Goal: Transaction & Acquisition: Download file/media

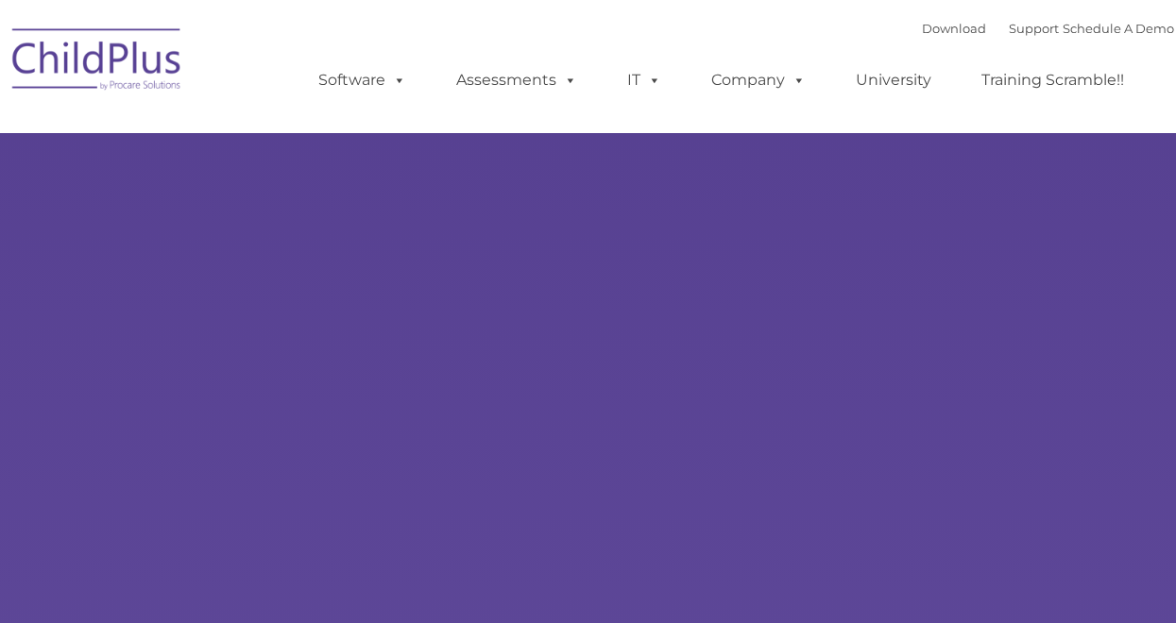
type input ""
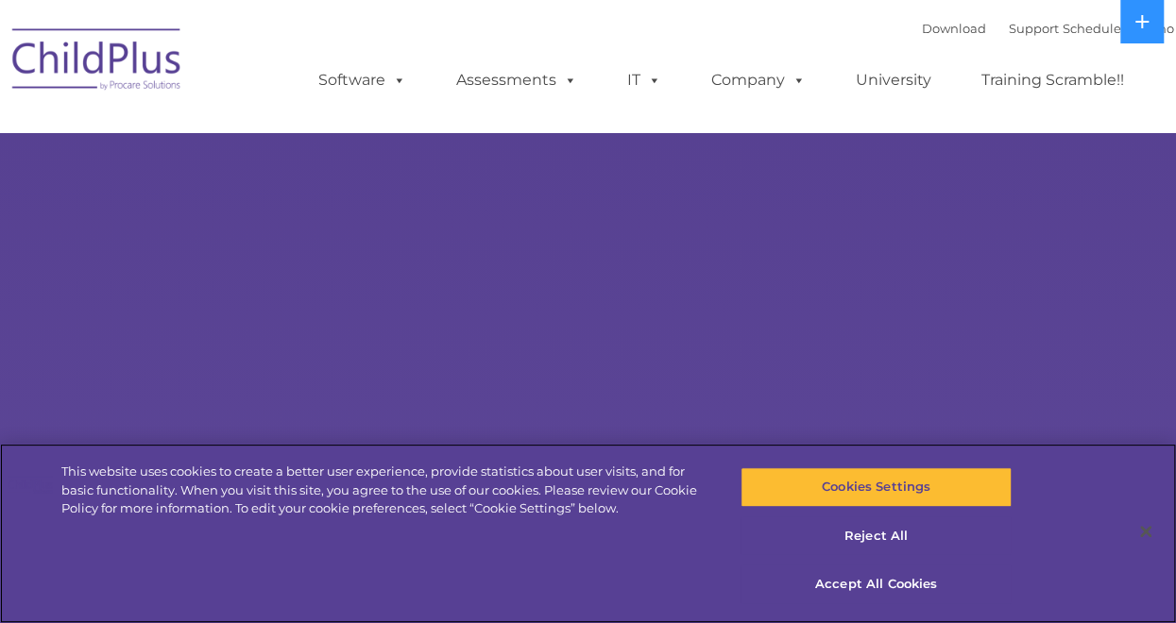
select select "MEDIUM"
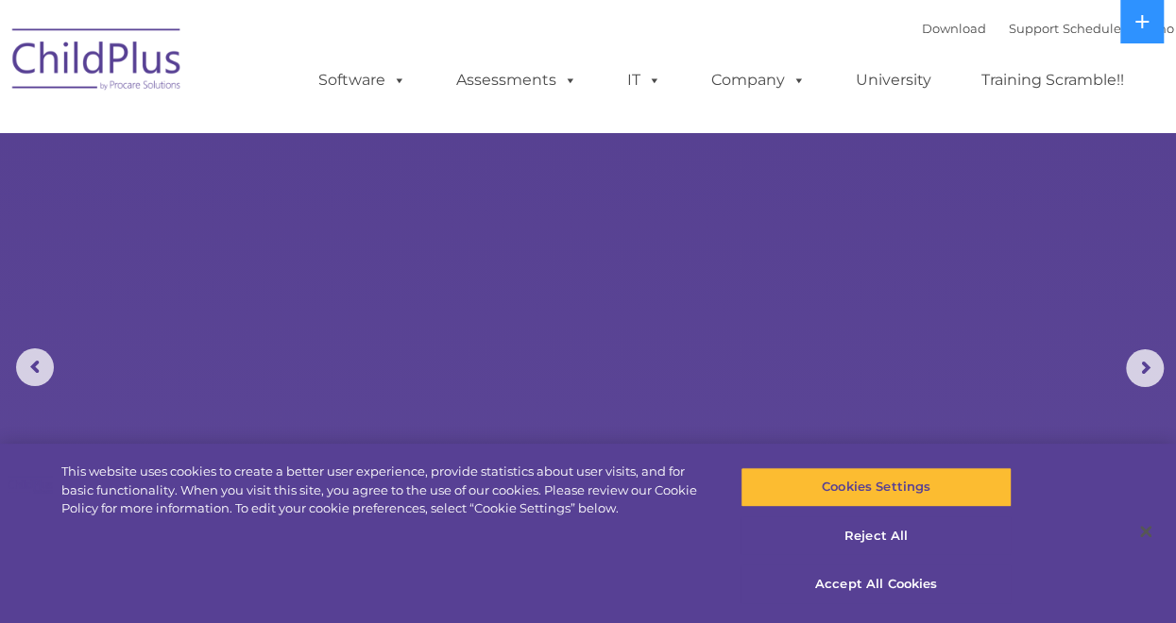
click at [411, 331] on img at bounding box center [340, 244] width 396 height 288
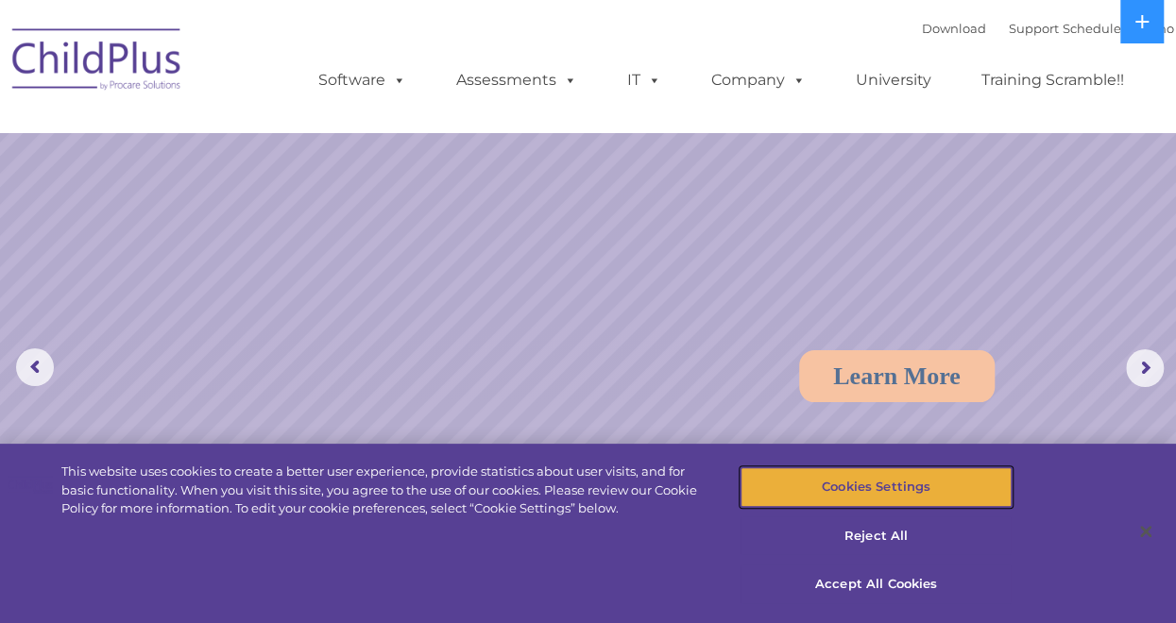
click at [857, 495] on button "Cookies Settings" at bounding box center [875, 487] width 270 height 40
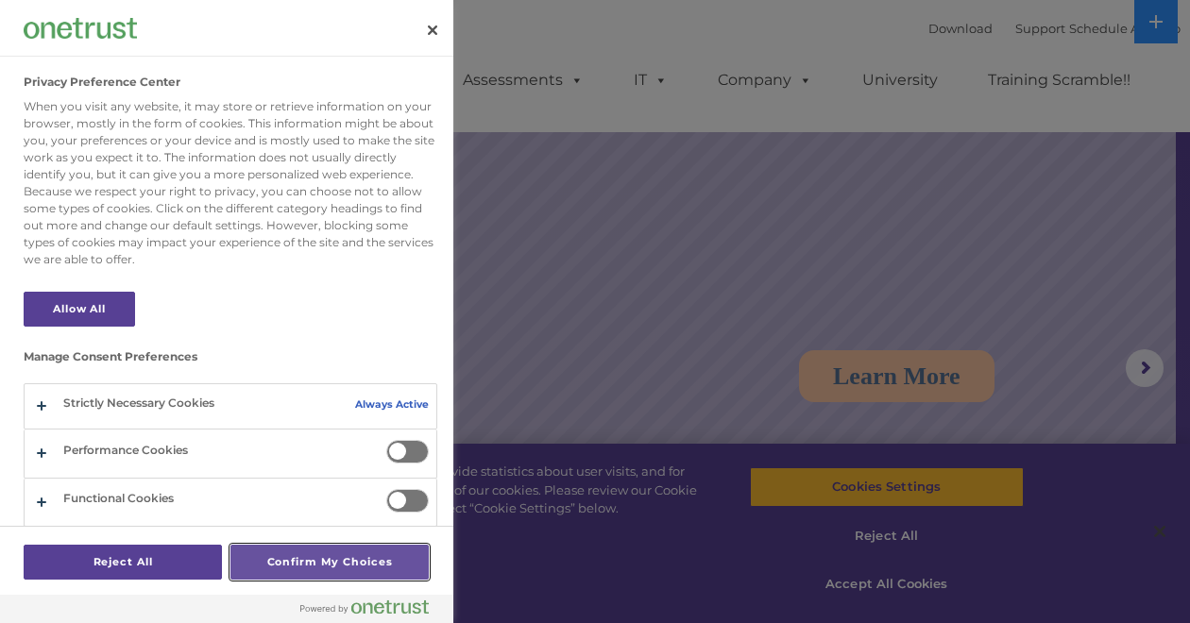
click at [291, 560] on button "Confirm My Choices" at bounding box center [329, 562] width 198 height 35
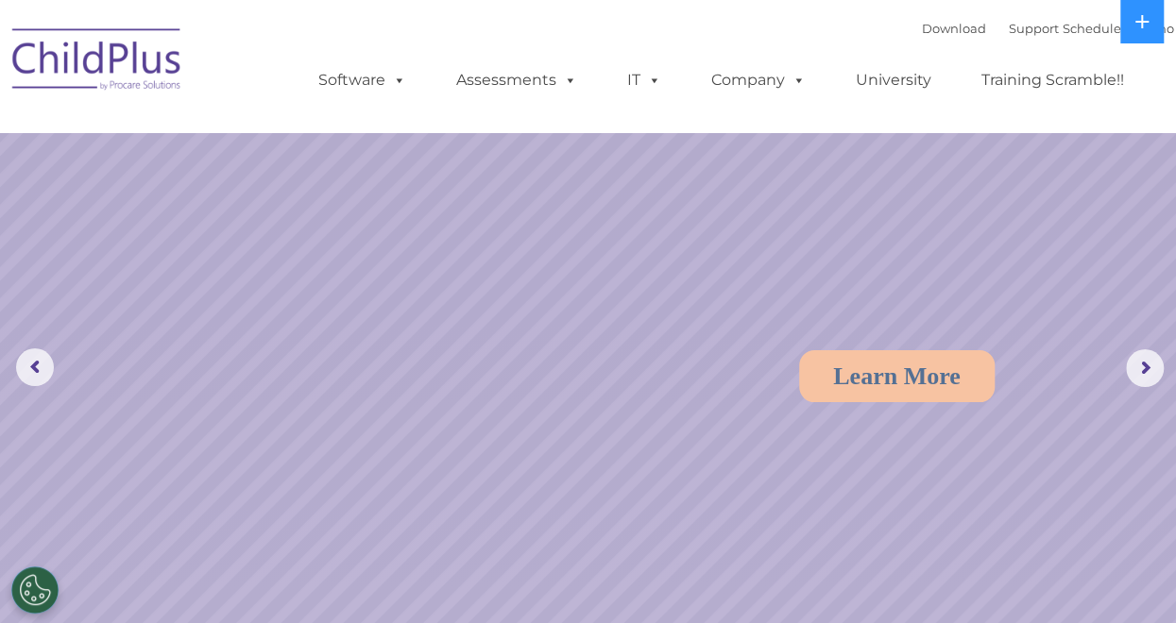
click at [389, 307] on img at bounding box center [340, 244] width 396 height 288
click at [1134, 367] on rs-arrow at bounding box center [1145, 368] width 38 height 38
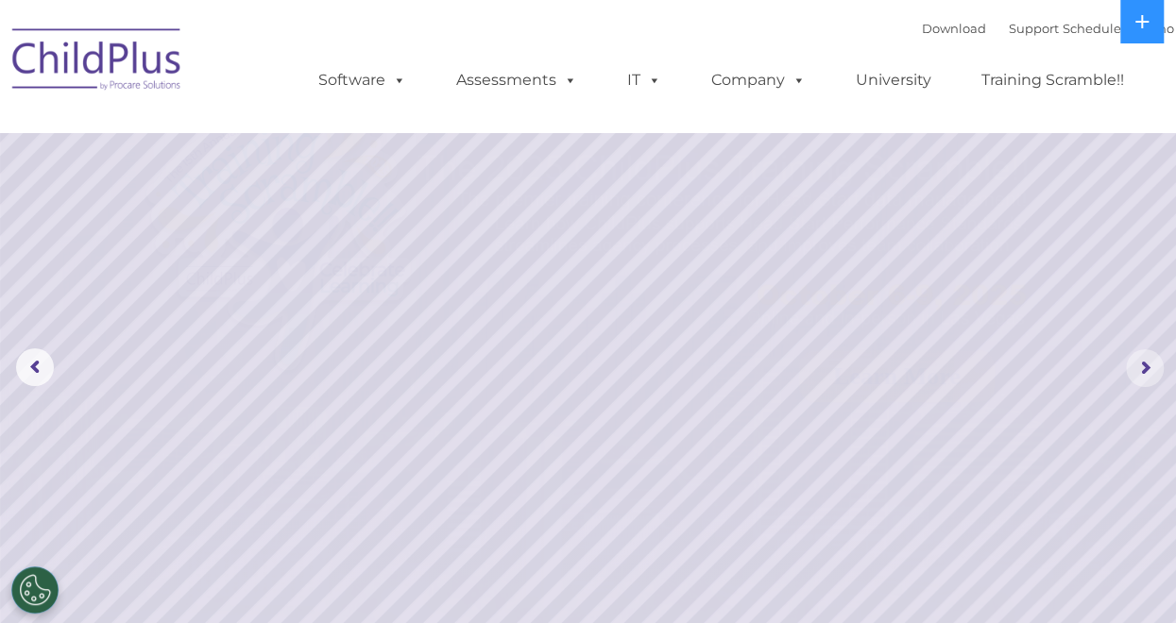
click at [1134, 367] on rs-arrow at bounding box center [1145, 368] width 38 height 38
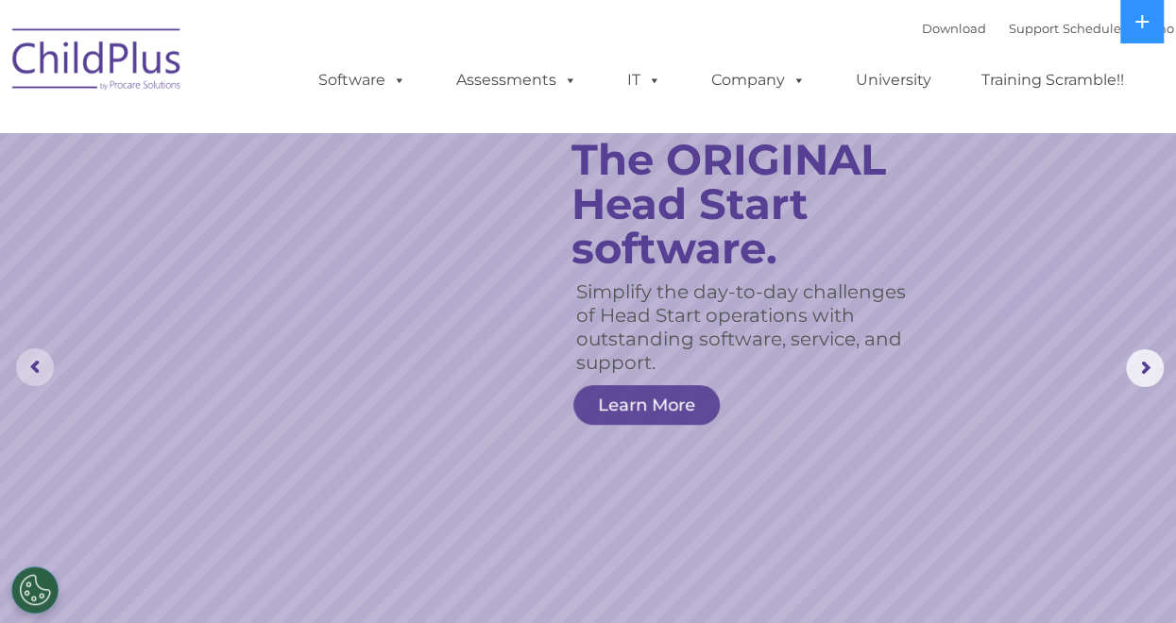
click at [36, 359] on rs-arrow at bounding box center [35, 367] width 38 height 38
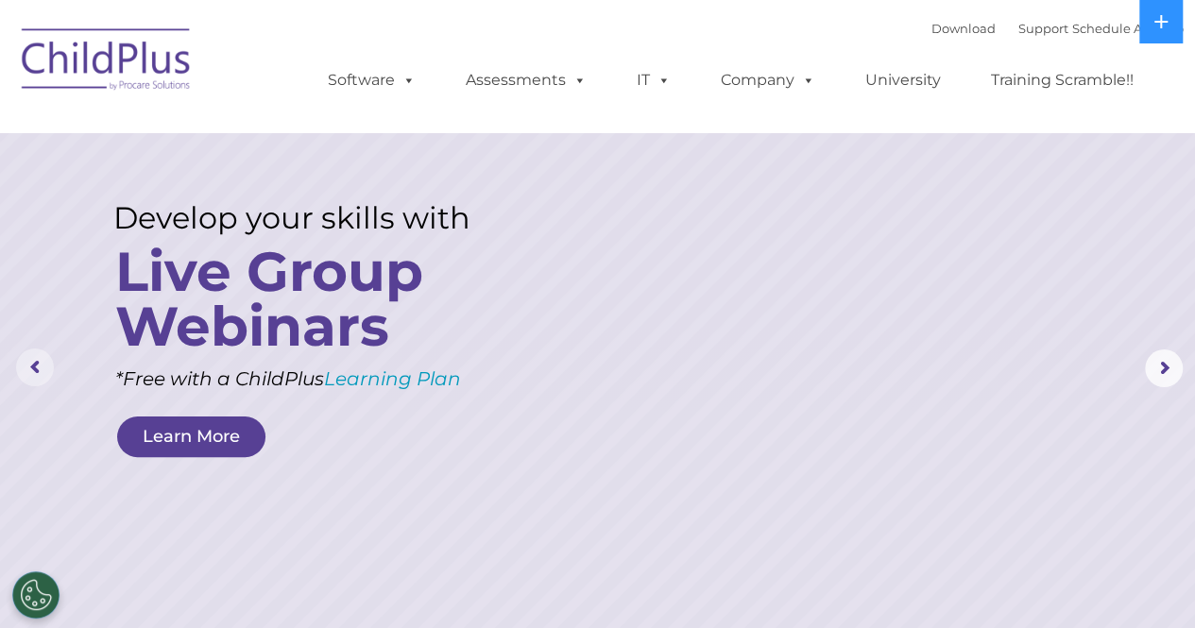
click at [33, 364] on rs-arrow at bounding box center [35, 367] width 38 height 38
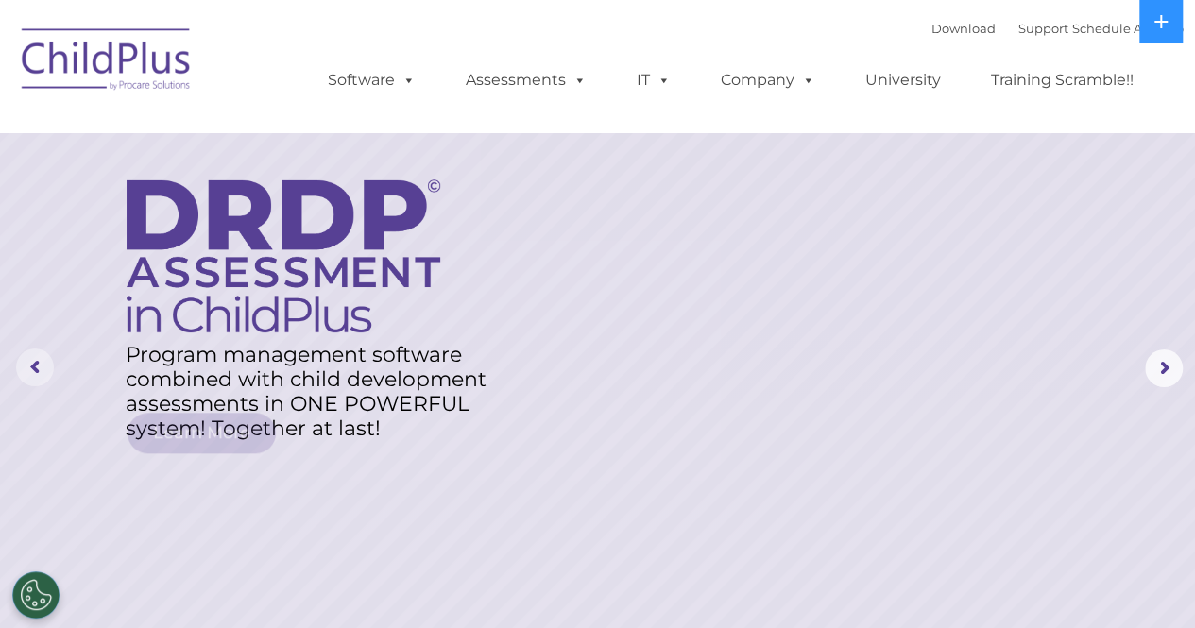
click at [33, 364] on rs-arrow at bounding box center [35, 367] width 38 height 38
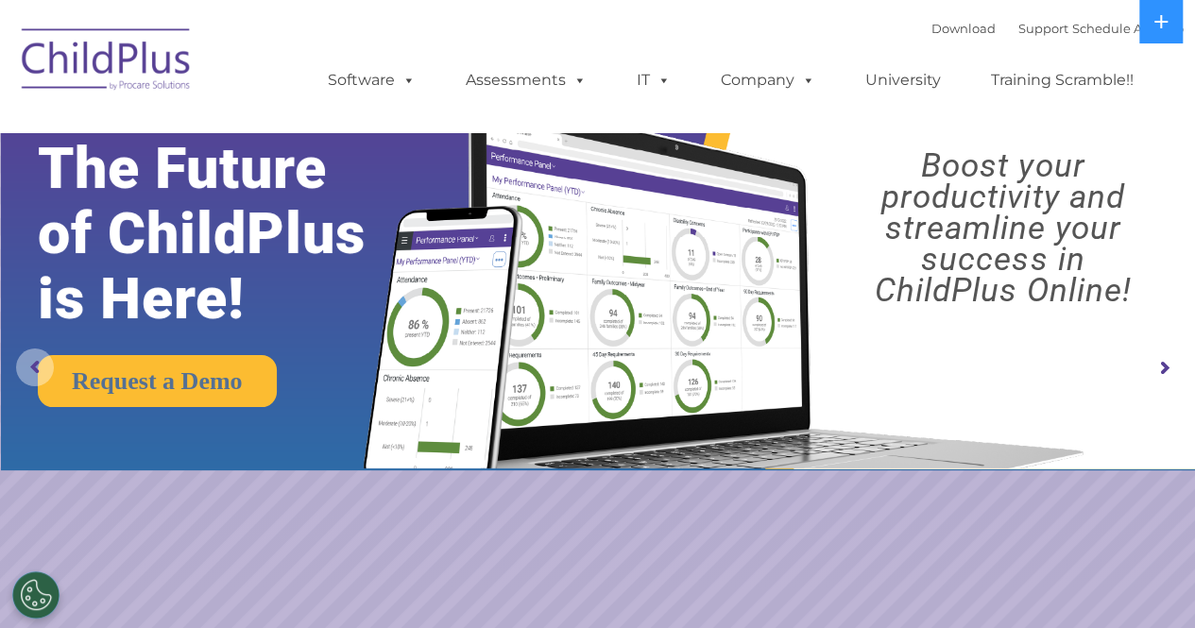
click at [33, 364] on rs-arrow at bounding box center [35, 367] width 38 height 38
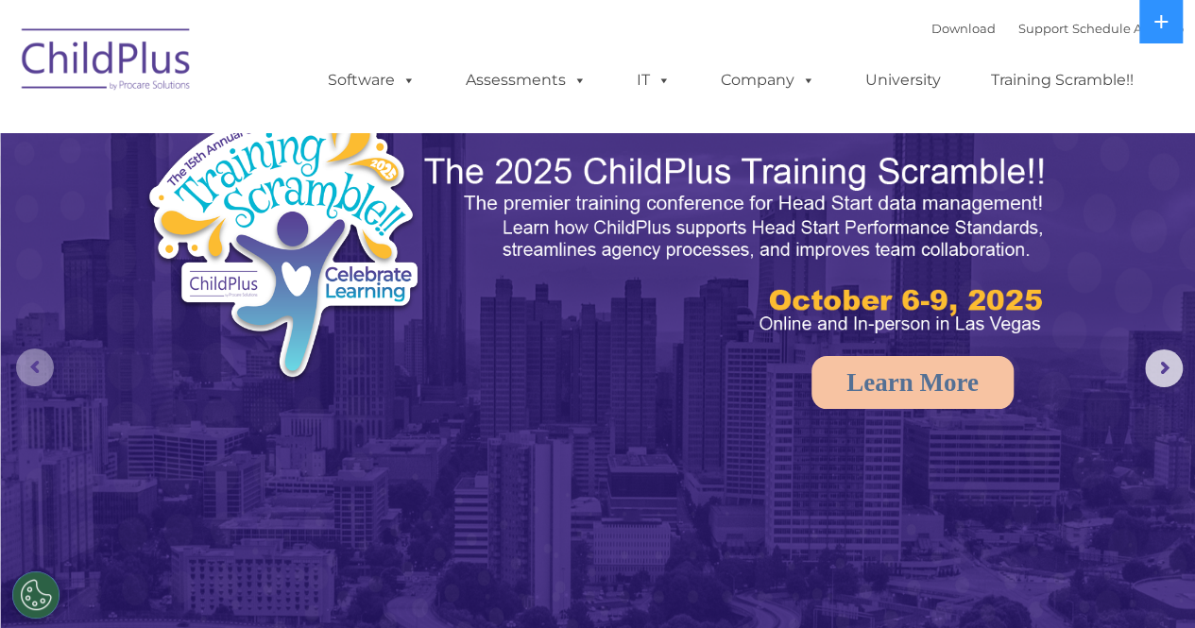
click at [33, 364] on rs-arrow at bounding box center [35, 367] width 38 height 38
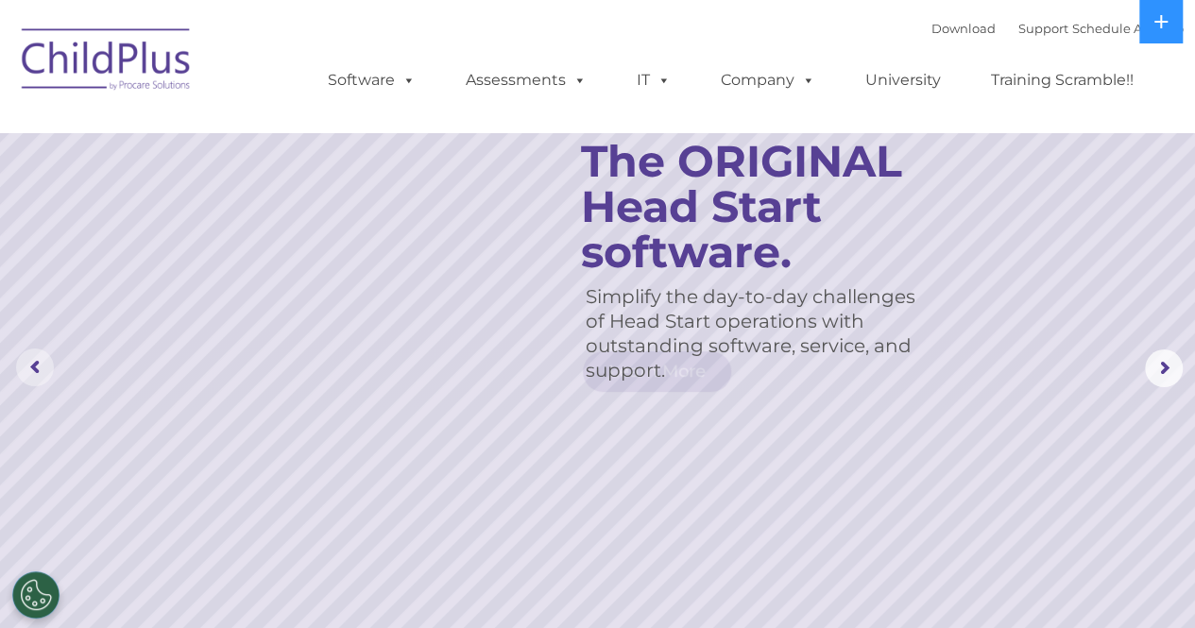
click at [33, 364] on rs-arrow at bounding box center [35, 367] width 38 height 38
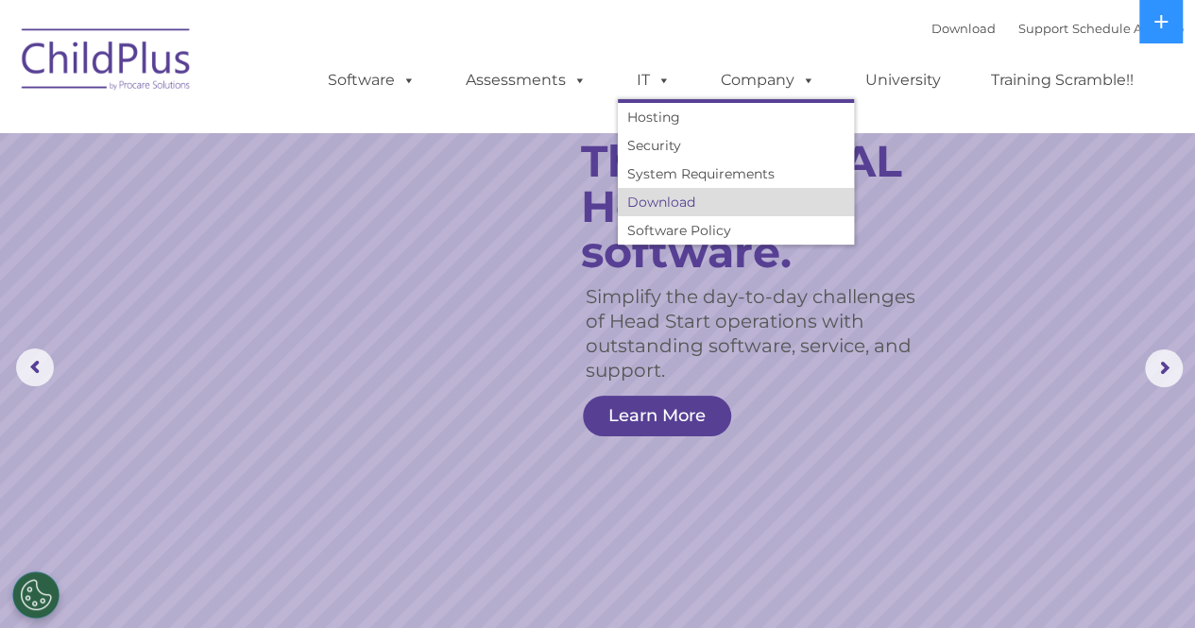
click at [672, 207] on link "Download" at bounding box center [736, 202] width 236 height 28
